Goal: Participate in discussion

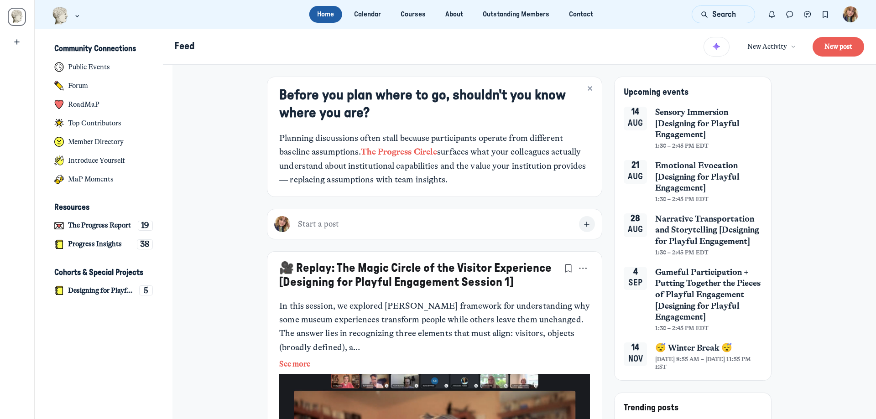
scroll to position [2911, 1794]
click at [100, 287] on h4 "Designing for Playful Engagement" at bounding box center [101, 291] width 67 height 9
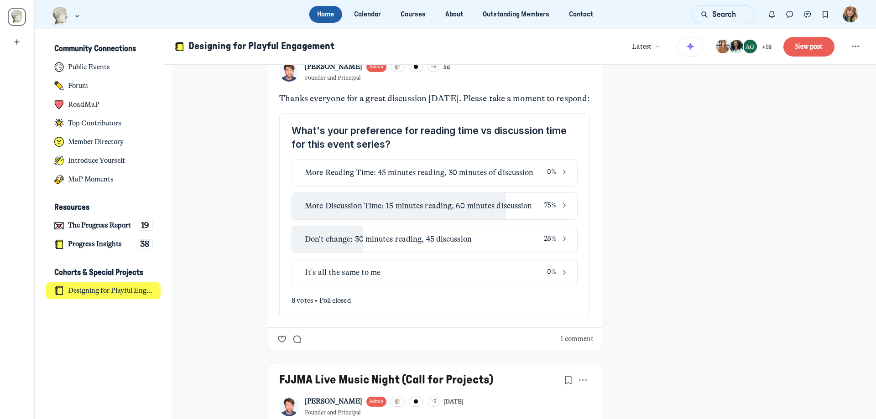
scroll to position [542, 0]
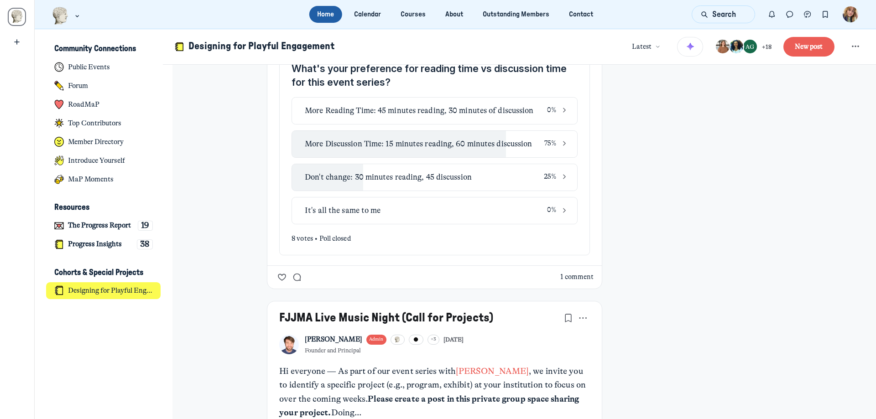
click at [569, 281] on button "1 comment" at bounding box center [576, 277] width 33 height 10
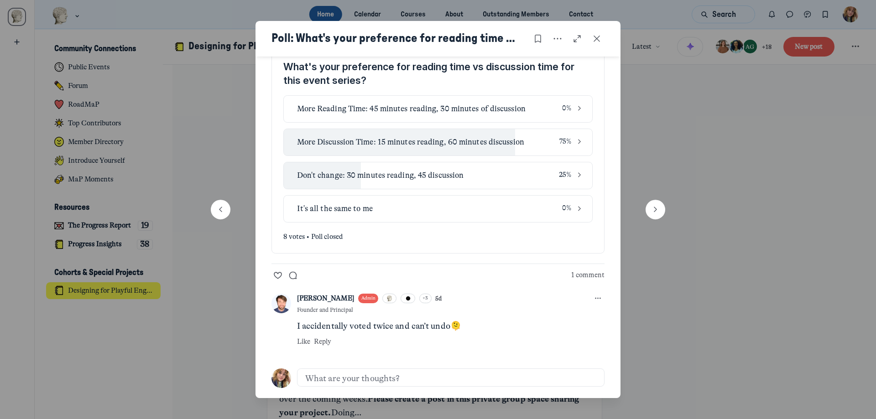
scroll to position [67, 0]
drag, startPoint x: 345, startPoint y: 326, endPoint x: 406, endPoint y: 326, distance: 60.7
click at [402, 326] on p "I accidentally voted twice and can’t undo 🫠" at bounding box center [440, 326] width 286 height 14
click at [420, 325] on p "I accidentally voted twice and can’t undo 🫠" at bounding box center [440, 326] width 286 height 14
drag, startPoint x: 448, startPoint y: 326, endPoint x: 394, endPoint y: 324, distance: 53.9
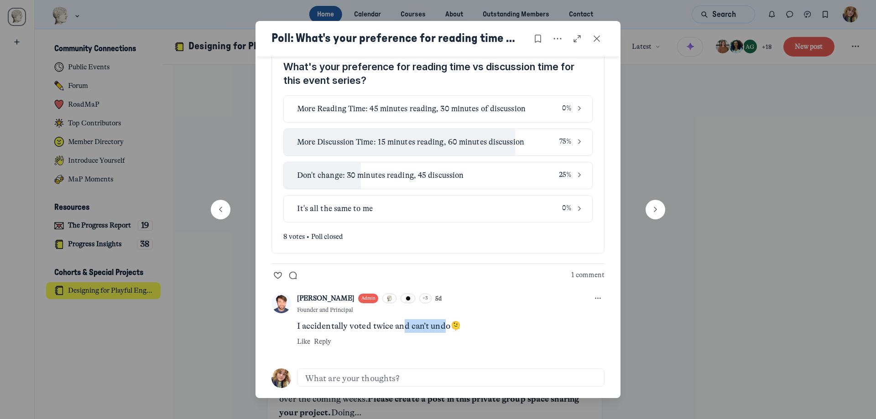
click at [401, 324] on p "I accidentally voted twice and can’t undo 🫠" at bounding box center [440, 326] width 286 height 14
click at [379, 324] on p "I accidentally voted twice and can’t undo 🫠" at bounding box center [440, 326] width 286 height 14
drag, startPoint x: 358, startPoint y: 324, endPoint x: 423, endPoint y: 328, distance: 64.4
click at [422, 328] on p "I accidentally voted twice and can’t undo 🫠" at bounding box center [440, 326] width 286 height 14
click at [431, 332] on p "I accidentally voted twice and can’t undo 🫠" at bounding box center [440, 326] width 286 height 14
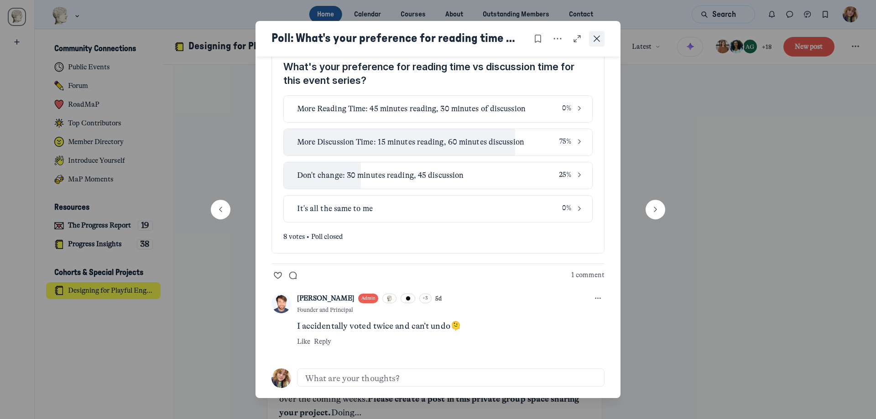
click at [591, 42] on button "Close post" at bounding box center [597, 39] width 16 height 16
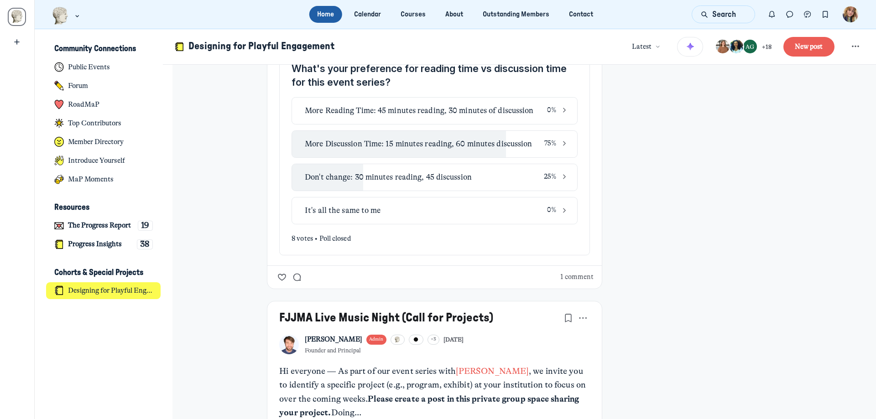
scroll to position [2911, 1794]
